Goal: Task Accomplishment & Management: Manage account settings

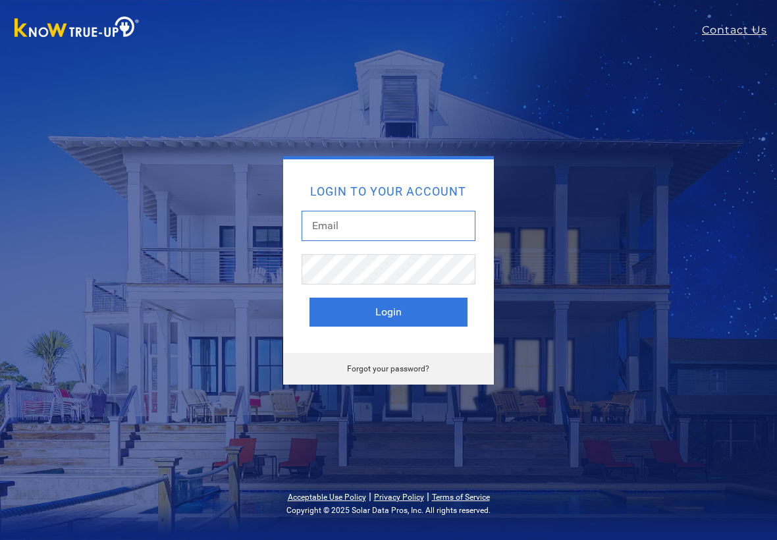
click at [454, 223] on input "text" at bounding box center [389, 226] width 174 height 30
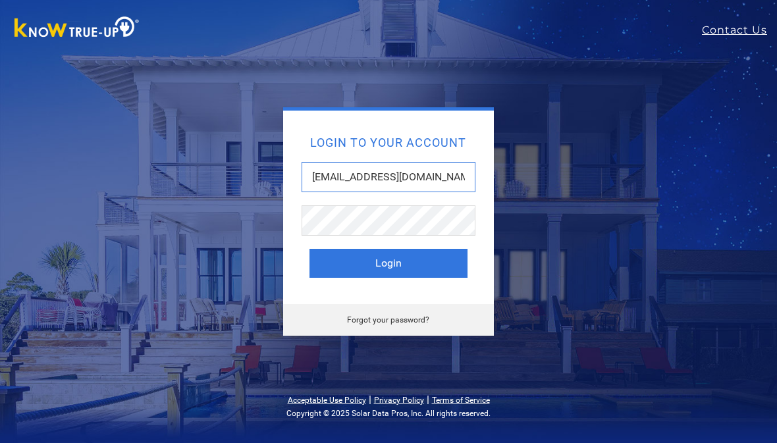
type input "ISAIAH.CESENA744+SMP@GMAIL.COM"
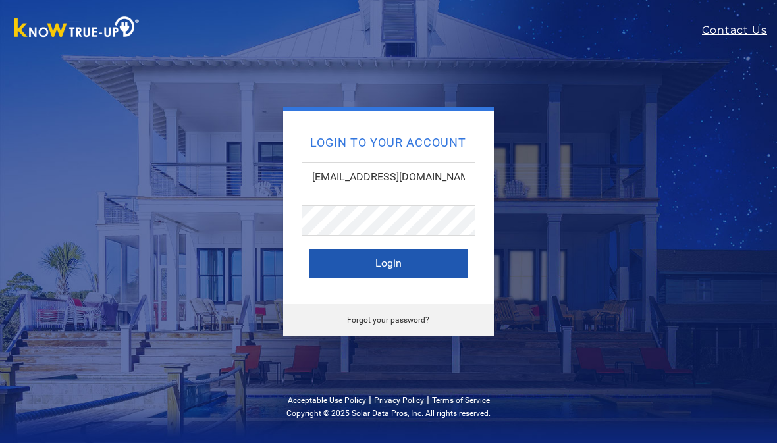
click at [407, 264] on button "Login" at bounding box center [389, 263] width 158 height 29
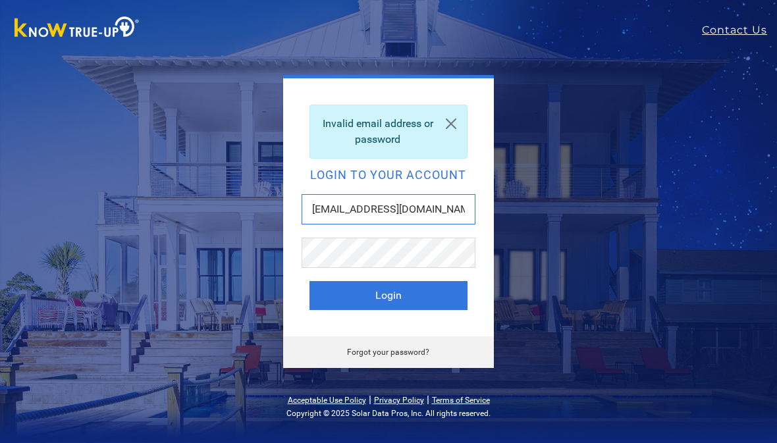
click at [432, 210] on input "ISAIAH.CESENA744+SMP@GMAIL.COM" at bounding box center [389, 209] width 174 height 30
type input "ISAIAH.CESENA744+smp@GMAIL.COM"
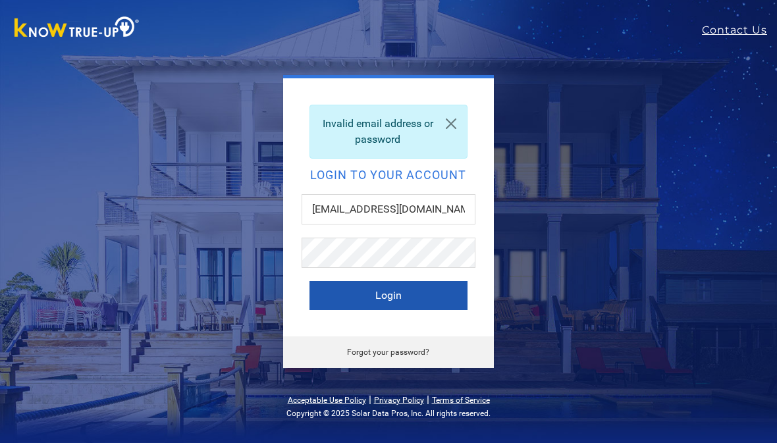
click at [421, 302] on button "Login" at bounding box center [389, 295] width 158 height 29
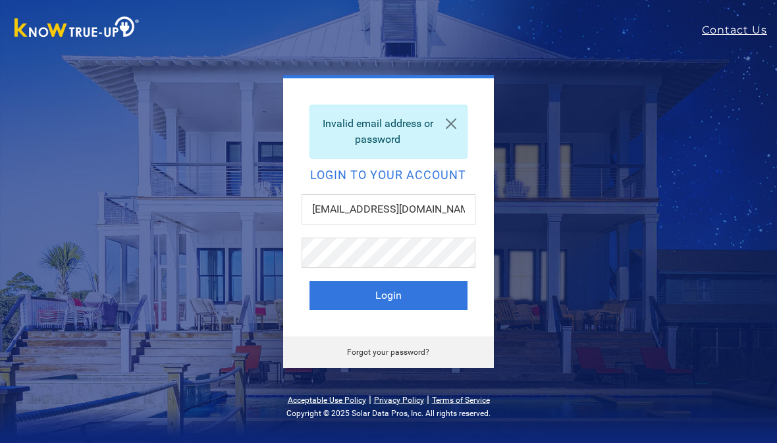
click at [597, 194] on div "Invalid email address or password Login to your account [EMAIL_ADDRESS][DOMAIN_…" at bounding box center [389, 221] width 422 height 293
click at [211, 285] on div "Invalid email address or password Login to your account [EMAIL_ADDRESS][DOMAIN_…" at bounding box center [389, 221] width 422 height 293
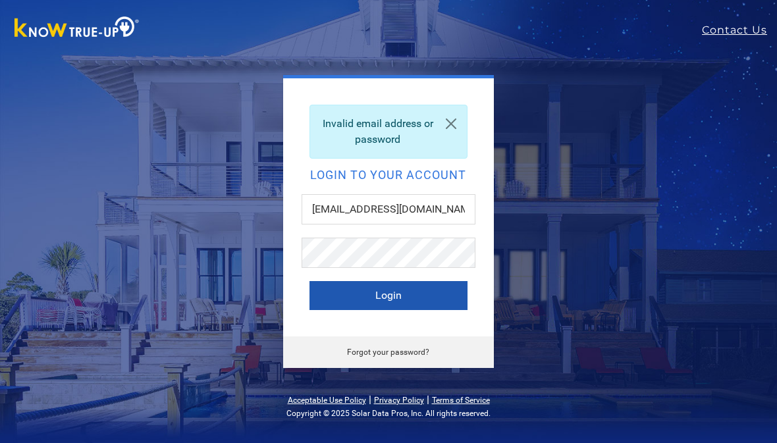
click at [427, 294] on button "Login" at bounding box center [389, 295] width 158 height 29
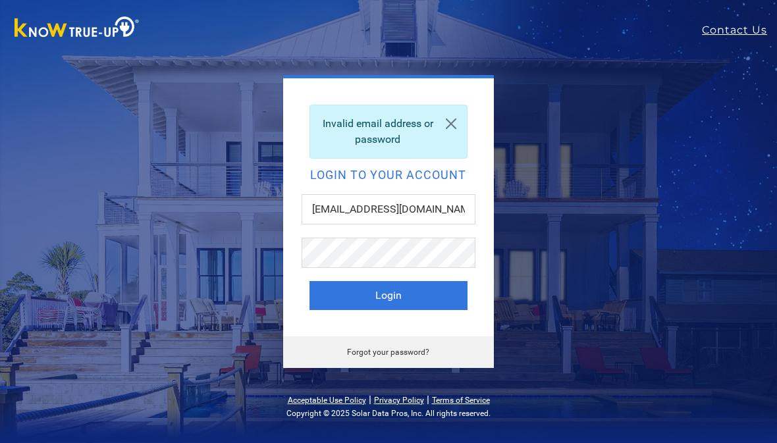
click at [189, 229] on div "Invalid email address or password Login to your account [EMAIL_ADDRESS][DOMAIN_…" at bounding box center [389, 221] width 422 height 293
click at [196, 285] on div "Invalid email address or password Login to your account [EMAIL_ADDRESS][DOMAIN_…" at bounding box center [389, 221] width 422 height 293
click at [208, 279] on div "Invalid email address or password Login to your account [EMAIL_ADDRESS][DOMAIN_…" at bounding box center [389, 221] width 422 height 293
click at [202, 280] on div "Invalid email address or password Login to your account [EMAIL_ADDRESS][DOMAIN_…" at bounding box center [389, 221] width 422 height 293
click at [196, 289] on div "Invalid email address or password Login to your account [EMAIL_ADDRESS][DOMAIN_…" at bounding box center [389, 221] width 422 height 293
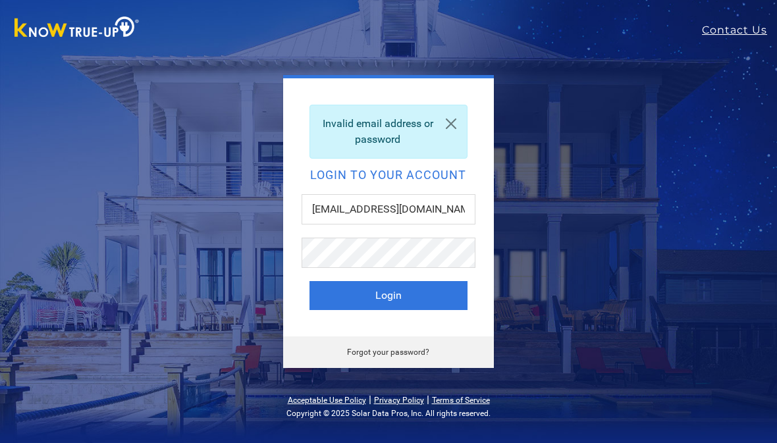
click at [196, 258] on div "Invalid email address or password Login to your account [EMAIL_ADDRESS][DOMAIN_…" at bounding box center [389, 221] width 422 height 293
click at [188, 268] on div "Invalid email address or password Login to your account [EMAIL_ADDRESS][DOMAIN_…" at bounding box center [389, 221] width 422 height 293
click at [615, 165] on div "Invalid email address or password Login to your account [EMAIL_ADDRESS][DOMAIN_…" at bounding box center [388, 221] width 633 height 293
click at [463, 217] on input "[EMAIL_ADDRESS][DOMAIN_NAME]" at bounding box center [389, 209] width 174 height 30
type input "ISAIAH.CESENA744@gmail.com"
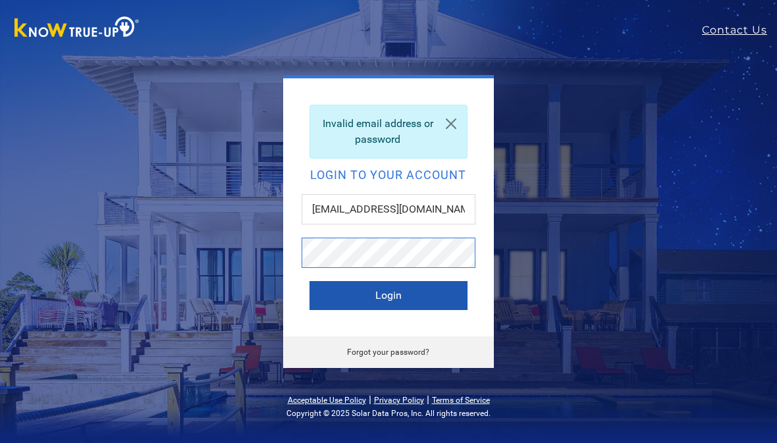
click at [421, 302] on button "Login" at bounding box center [389, 295] width 158 height 29
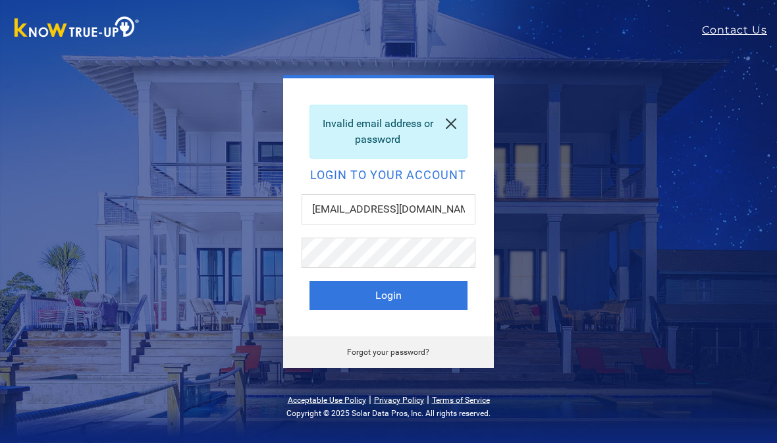
click at [459, 121] on link at bounding box center [452, 123] width 32 height 37
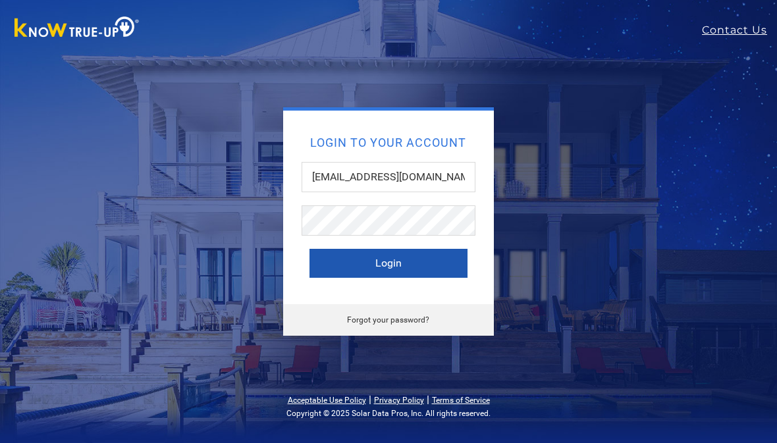
click at [418, 271] on button "Login" at bounding box center [389, 263] width 158 height 29
